Goal: Transaction & Acquisition: Download file/media

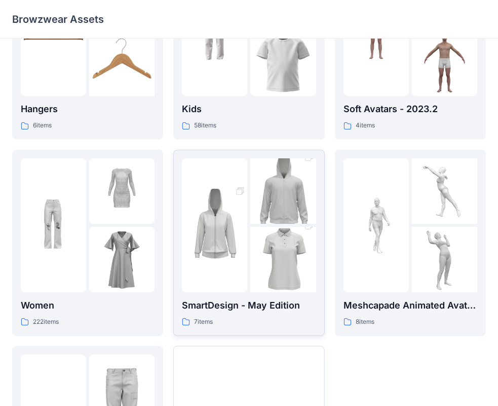
scroll to position [101, 0]
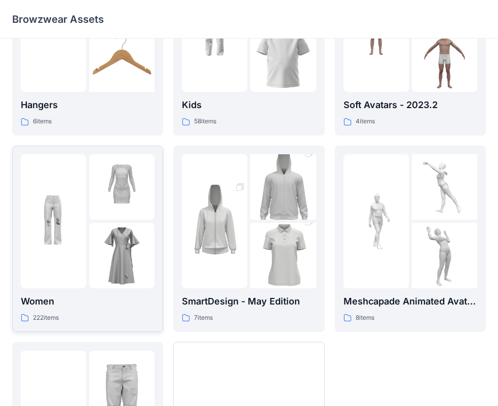
click at [130, 273] on img at bounding box center [121, 255] width 65 height 65
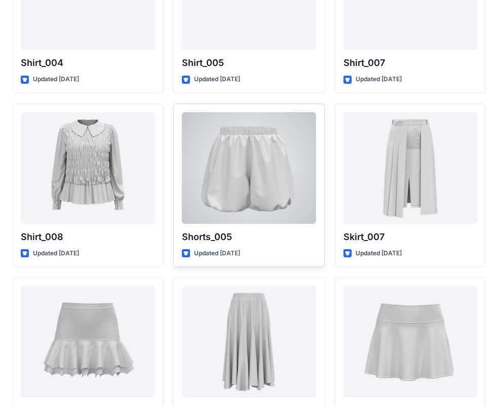
scroll to position [3158, 0]
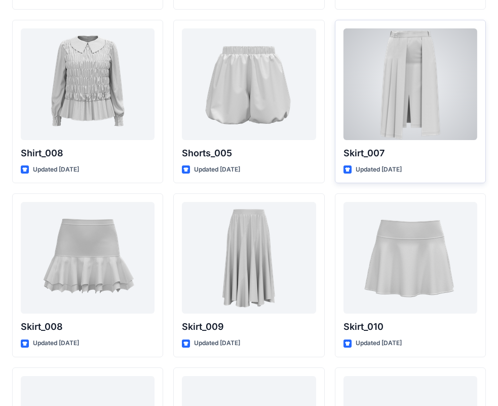
click at [435, 77] on div at bounding box center [411, 84] width 134 height 112
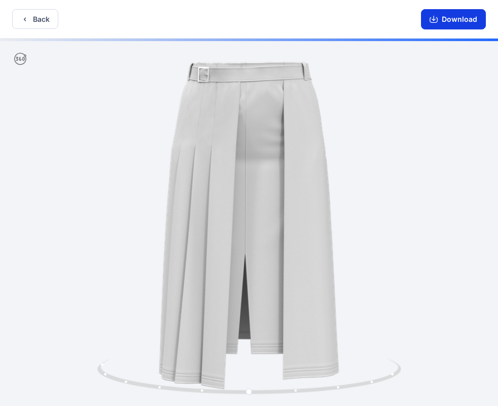
click at [449, 15] on button "Download" at bounding box center [453, 19] width 65 height 20
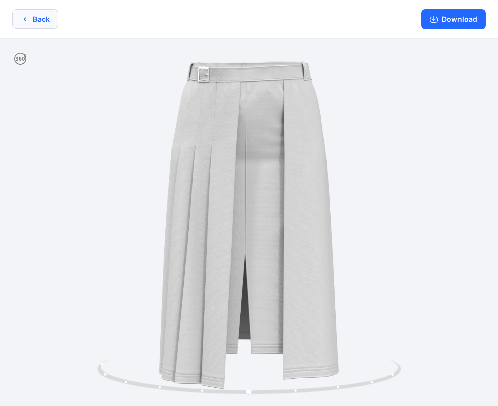
click at [43, 18] on button "Back" at bounding box center [35, 19] width 46 height 20
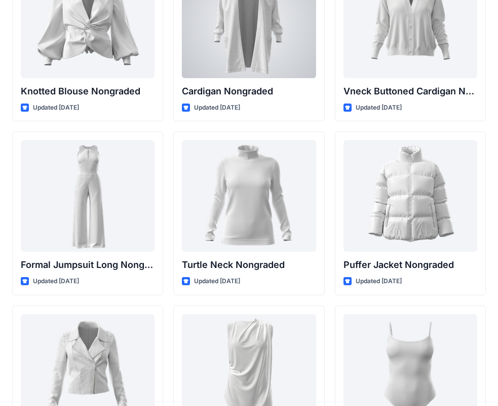
scroll to position [9458, 0]
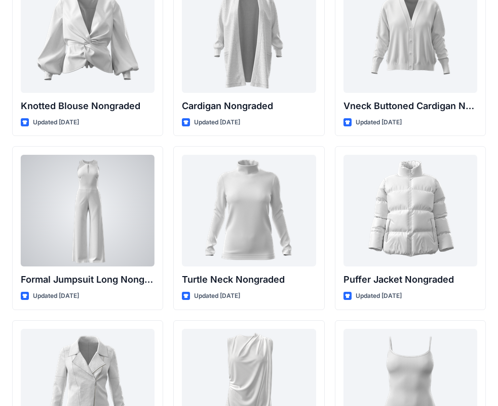
click at [56, 231] on div at bounding box center [88, 211] width 134 height 112
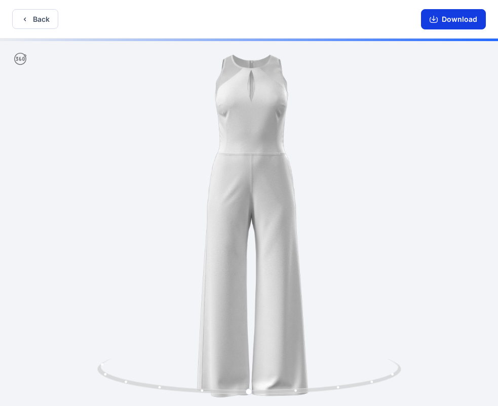
click at [457, 22] on button "Download" at bounding box center [453, 19] width 65 height 20
